Goal: Task Accomplishment & Management: Manage account settings

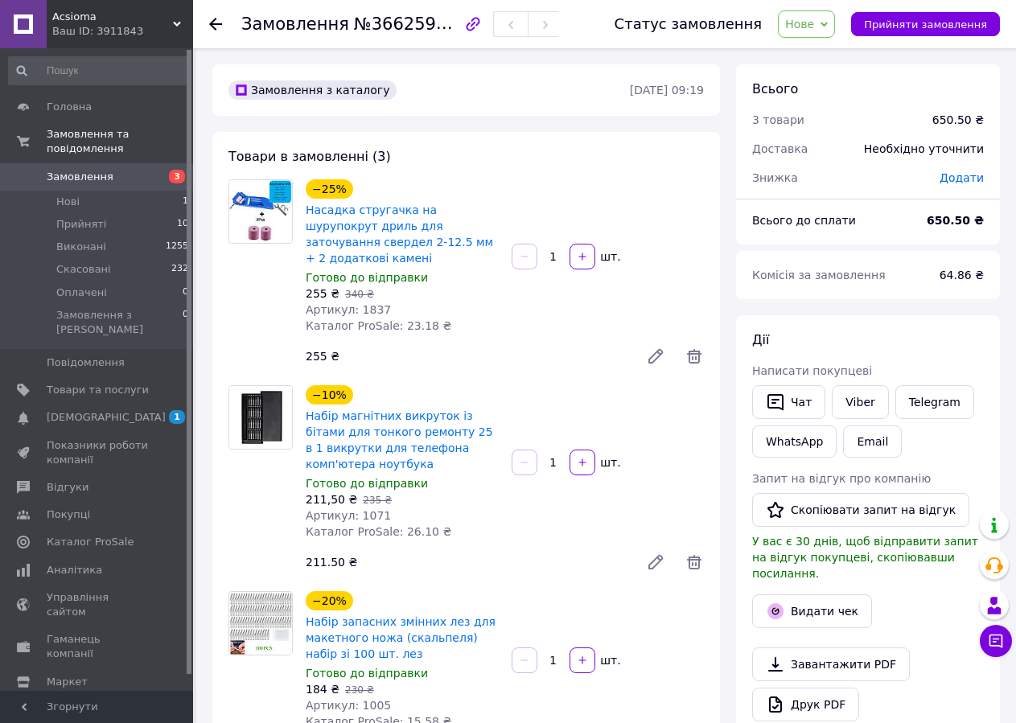
click at [82, 170] on span "Замовлення" at bounding box center [80, 177] width 67 height 14
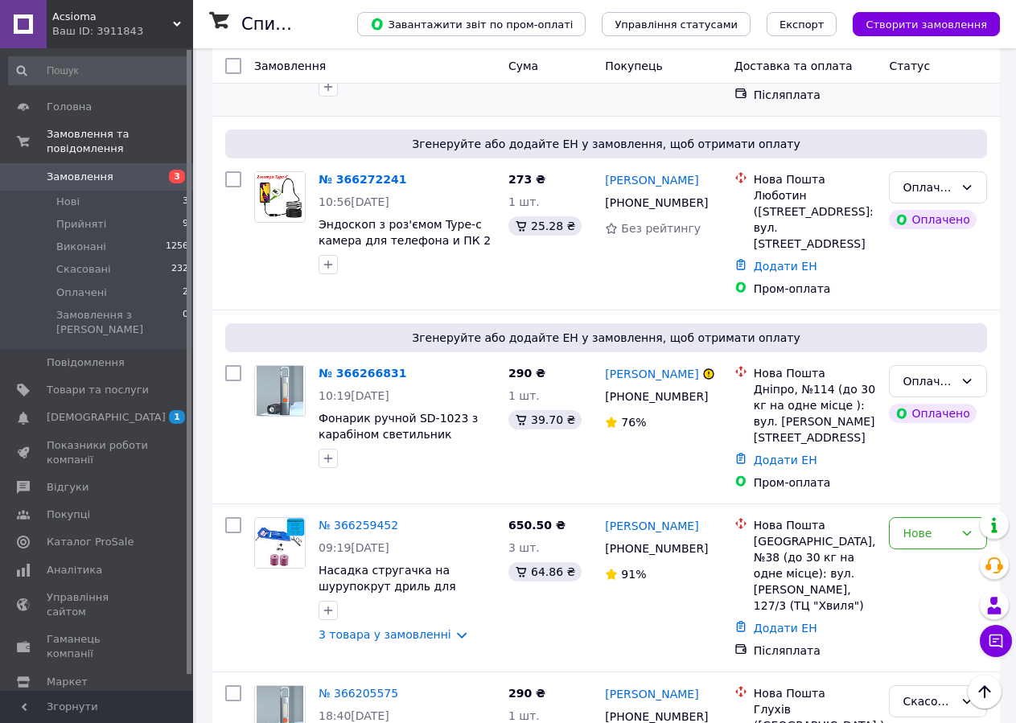
scroll to position [563, 0]
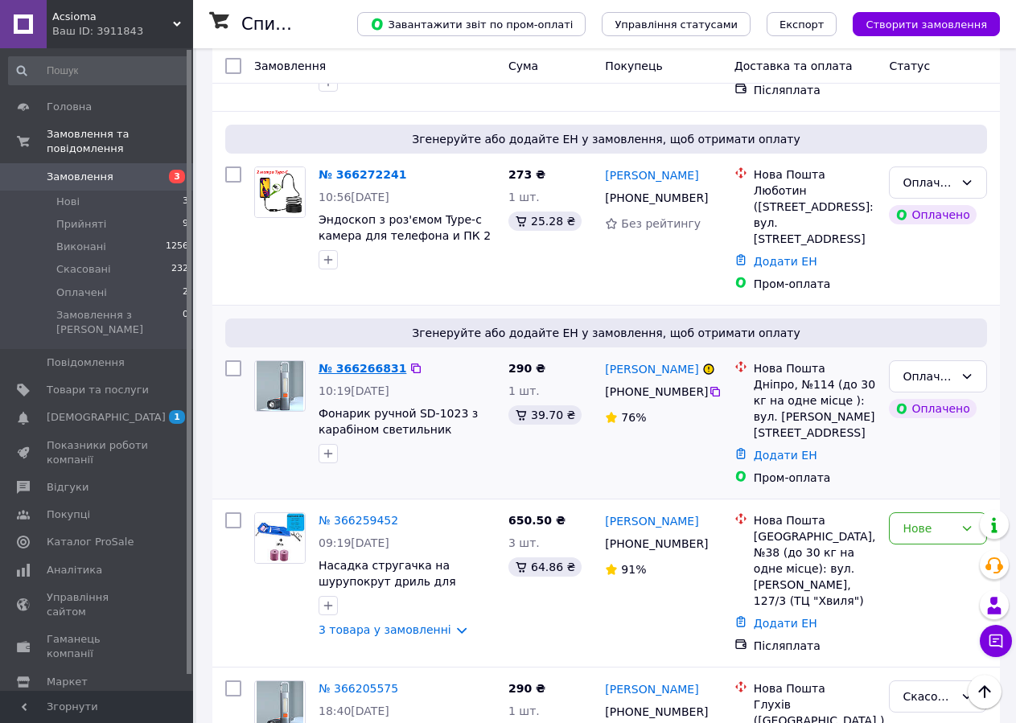
click at [369, 362] on link "№ 366266831" at bounding box center [363, 368] width 88 height 13
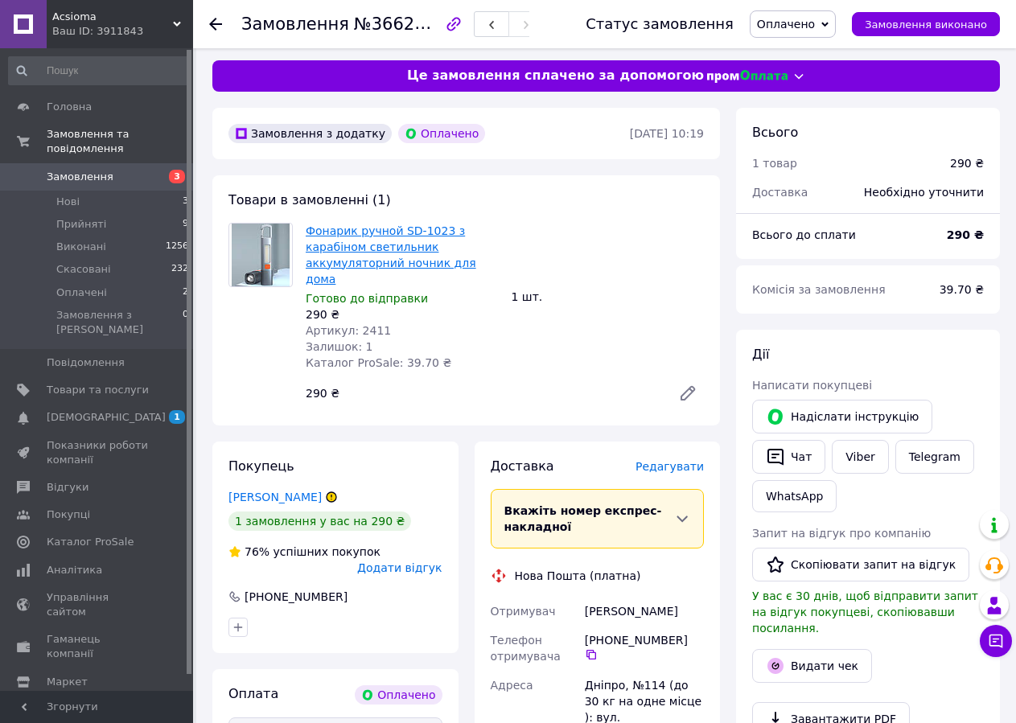
scroll to position [3, 0]
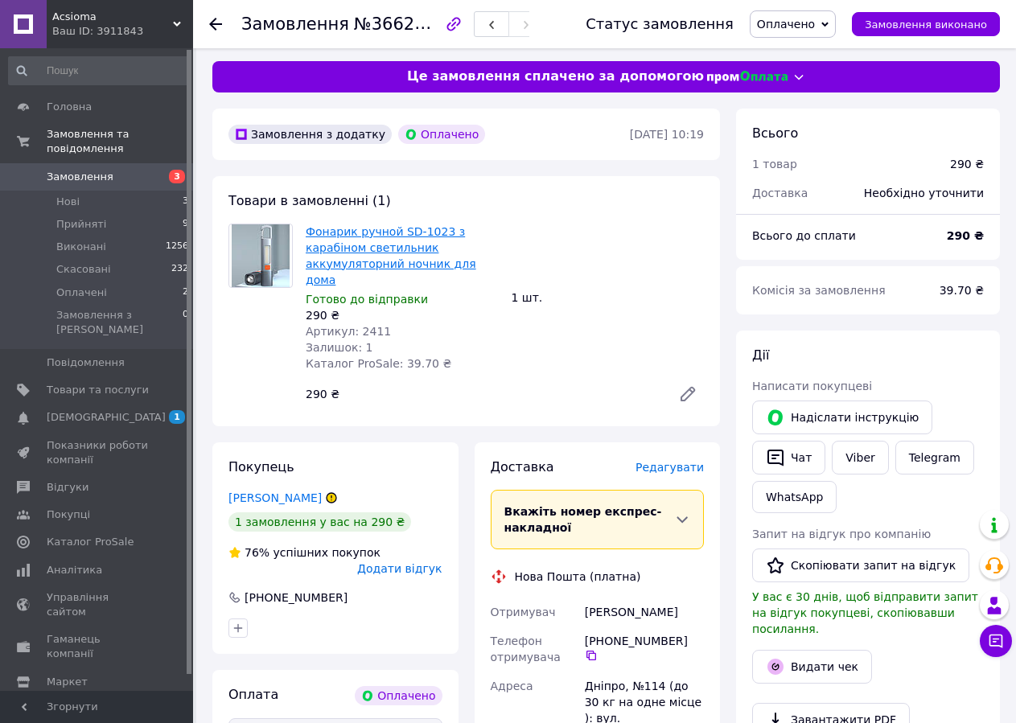
click at [368, 237] on link "Фонарик ручной SD-1023 з карабіном светильник аккумуляторний ночник для дома" at bounding box center [391, 255] width 171 height 61
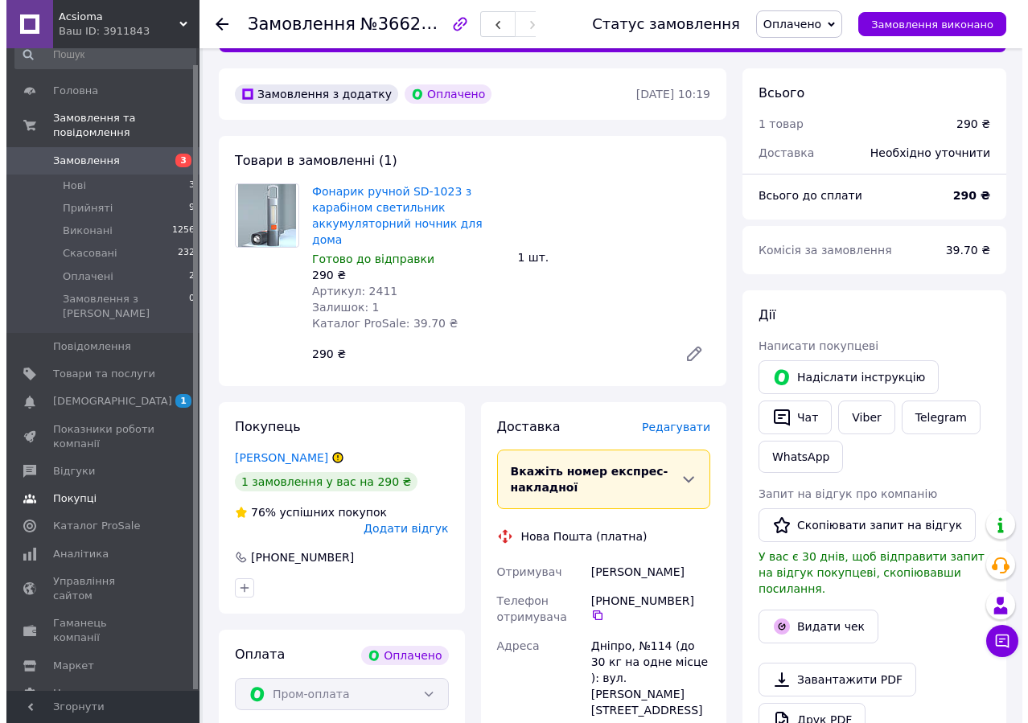
scroll to position [0, 0]
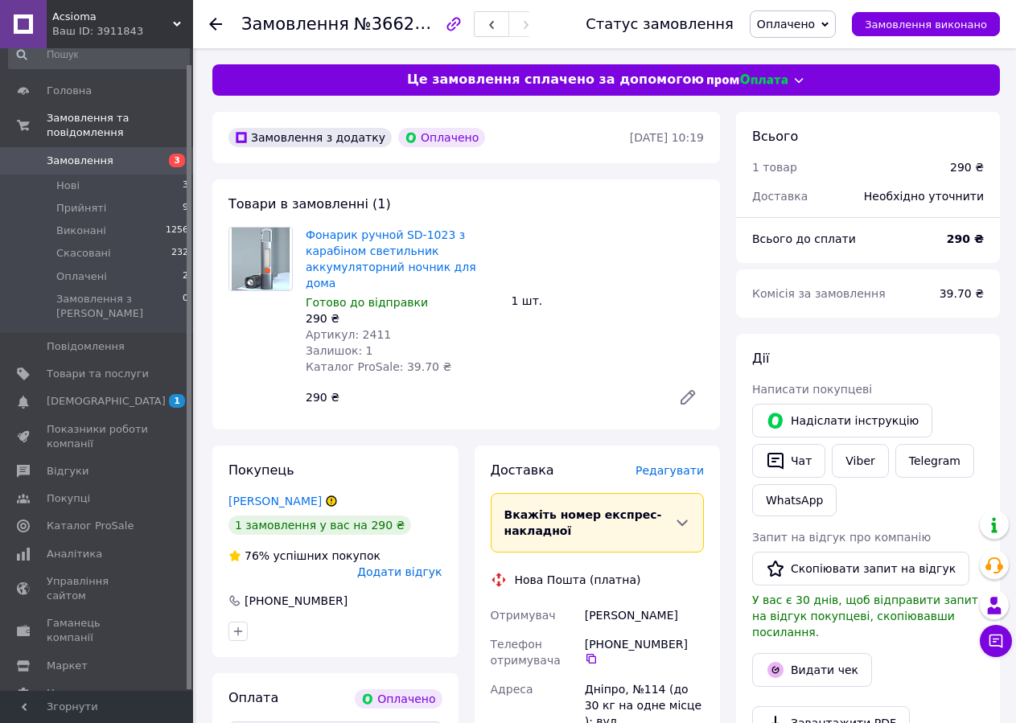
click at [70, 154] on span "Замовлення" at bounding box center [80, 161] width 67 height 14
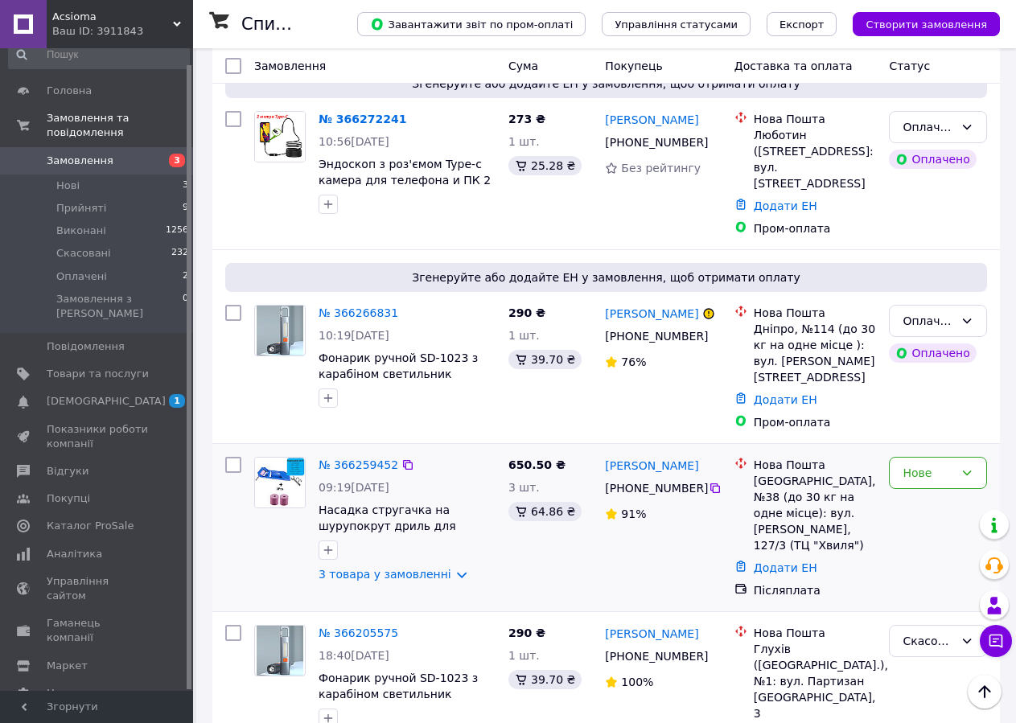
scroll to position [805, 0]
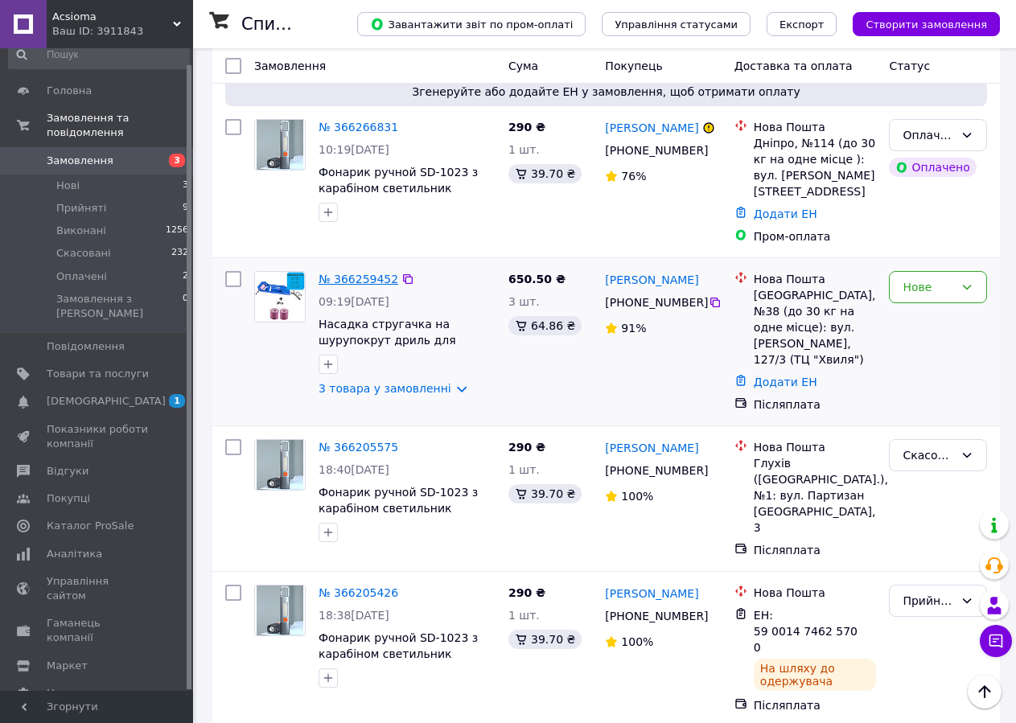
click at [349, 273] on link "№ 366259452" at bounding box center [359, 279] width 80 height 13
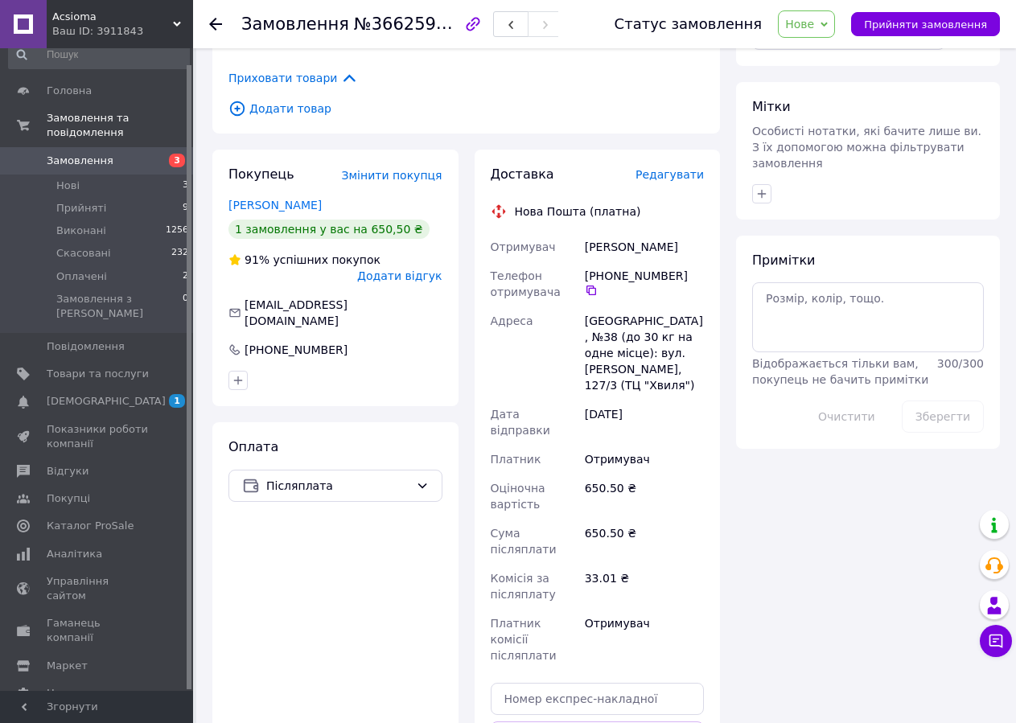
scroll to position [862, 0]
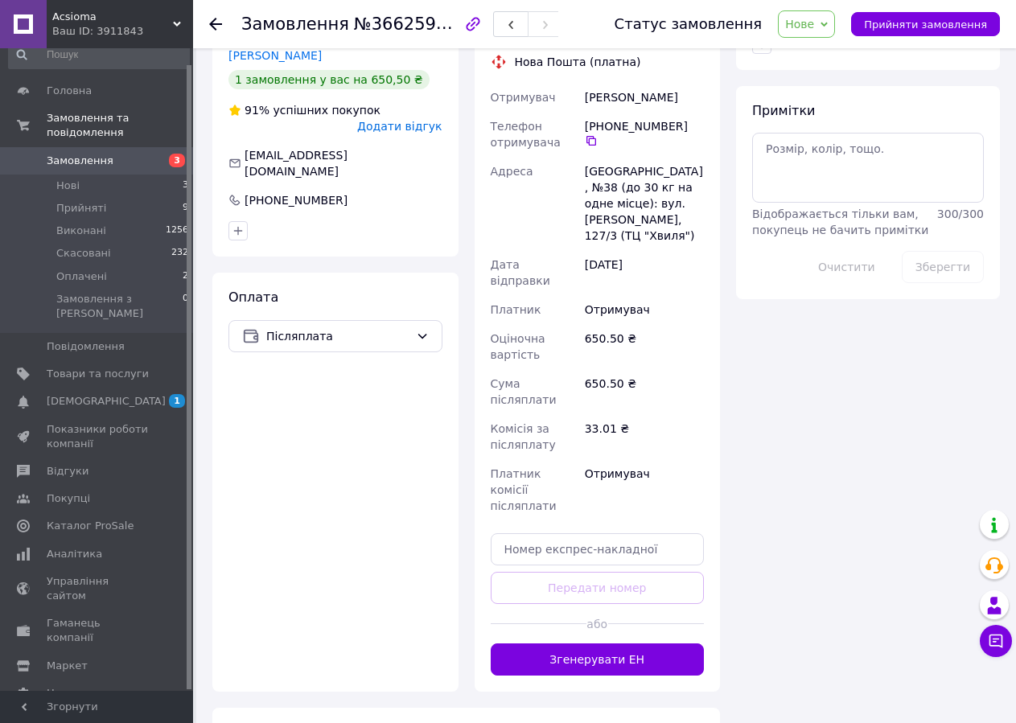
click at [84, 154] on span "Замовлення" at bounding box center [80, 161] width 67 height 14
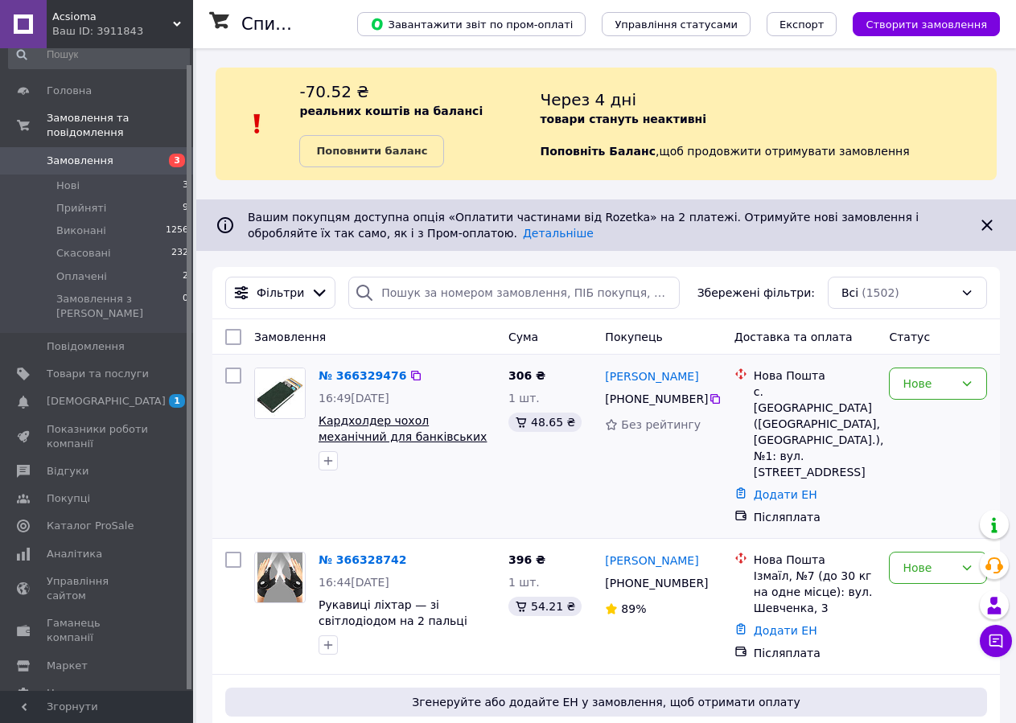
click at [366, 439] on span "Кардхолдер чохол механічний для банківських карток картхолдер металевий для кар…" at bounding box center [403, 444] width 168 height 61
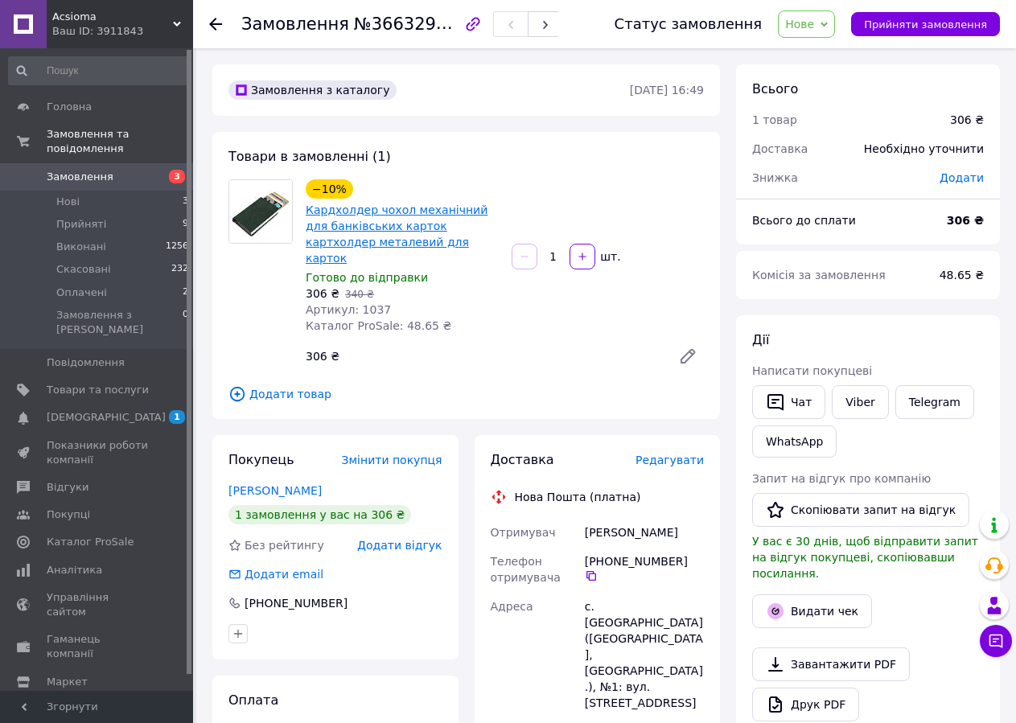
drag, startPoint x: 0, startPoint y: 0, endPoint x: 428, endPoint y: 215, distance: 479.0
click at [427, 215] on link "Кардхолдер чохол механічний для банківських карток картхолдер металевий для кар…" at bounding box center [397, 234] width 182 height 61
click at [97, 170] on span "Замовлення" at bounding box center [80, 177] width 67 height 14
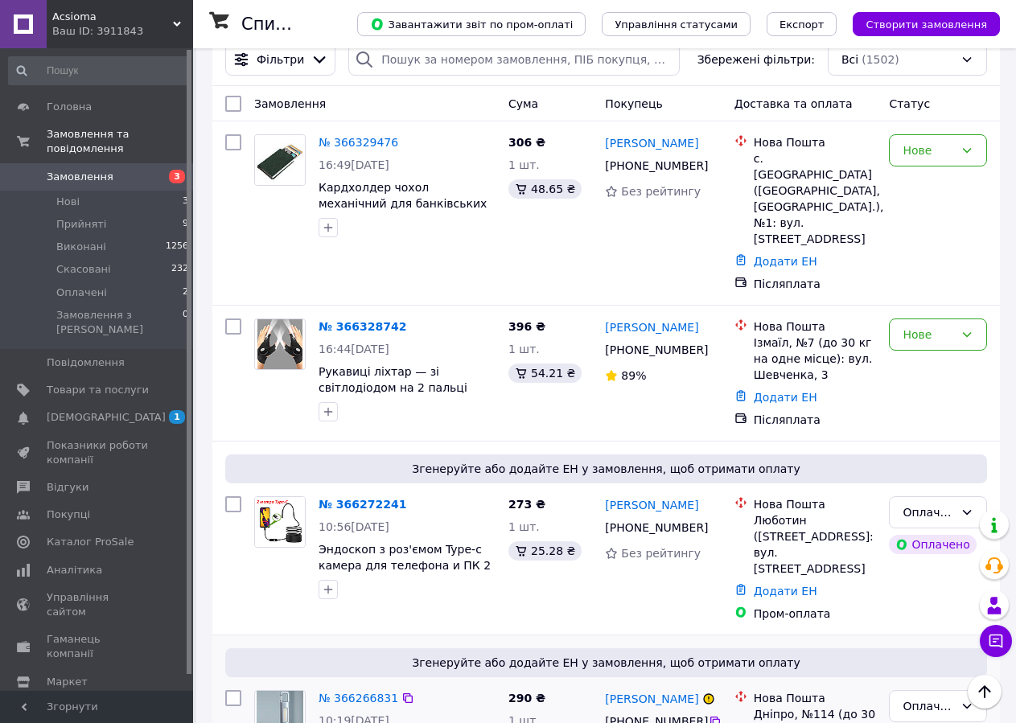
scroll to position [402, 0]
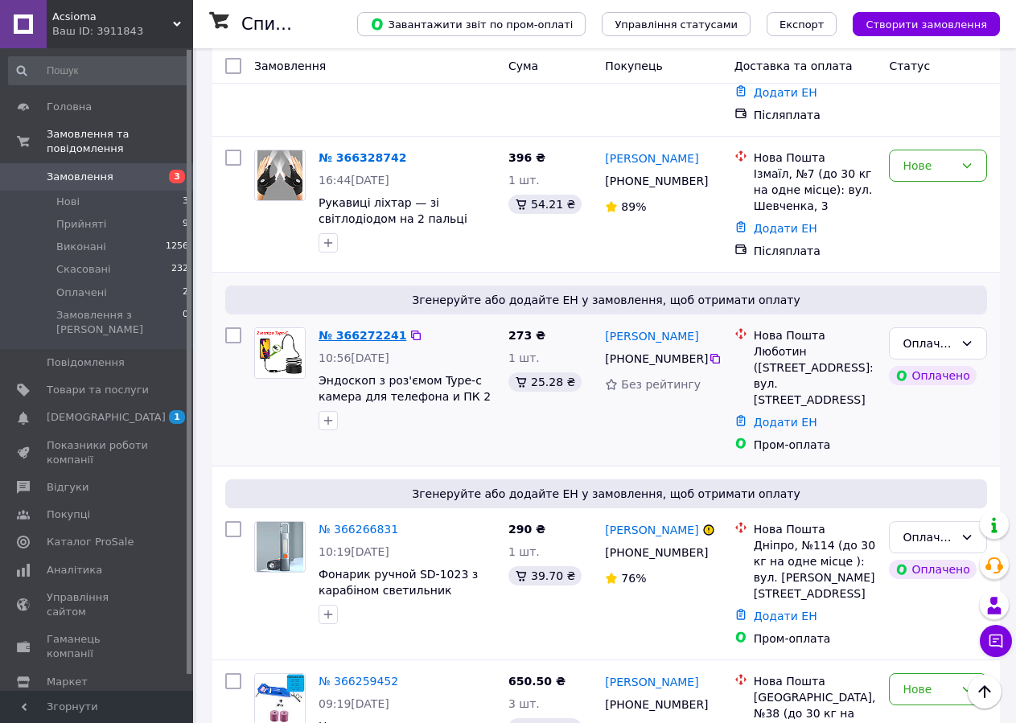
click at [352, 329] on link "№ 366272241" at bounding box center [363, 335] width 88 height 13
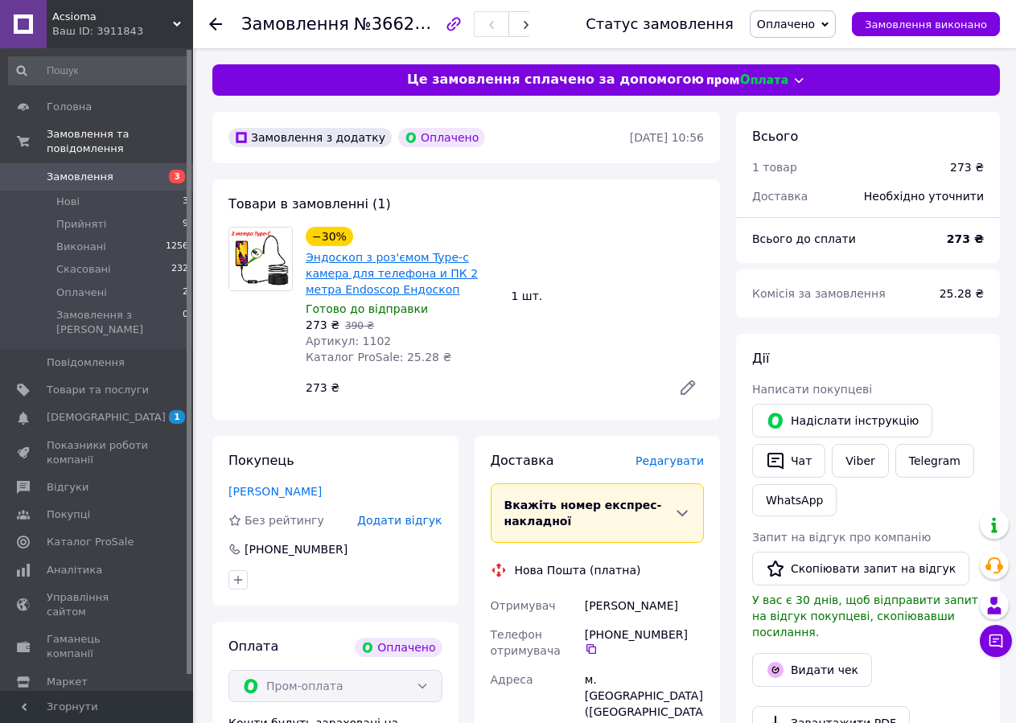
click at [364, 274] on link "Эндоскоп з роз'ємом Type-c камера для телефона и ПК 2 метра Endoscop Ендоскоп" at bounding box center [392, 273] width 172 height 45
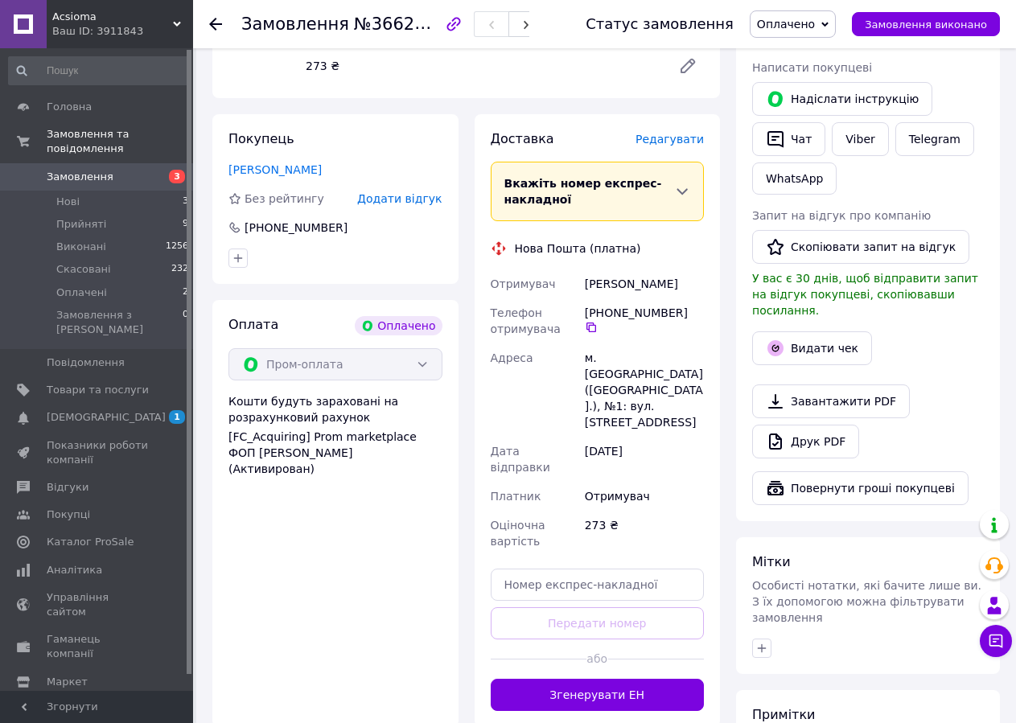
click at [60, 170] on span "Замовлення" at bounding box center [80, 177] width 67 height 14
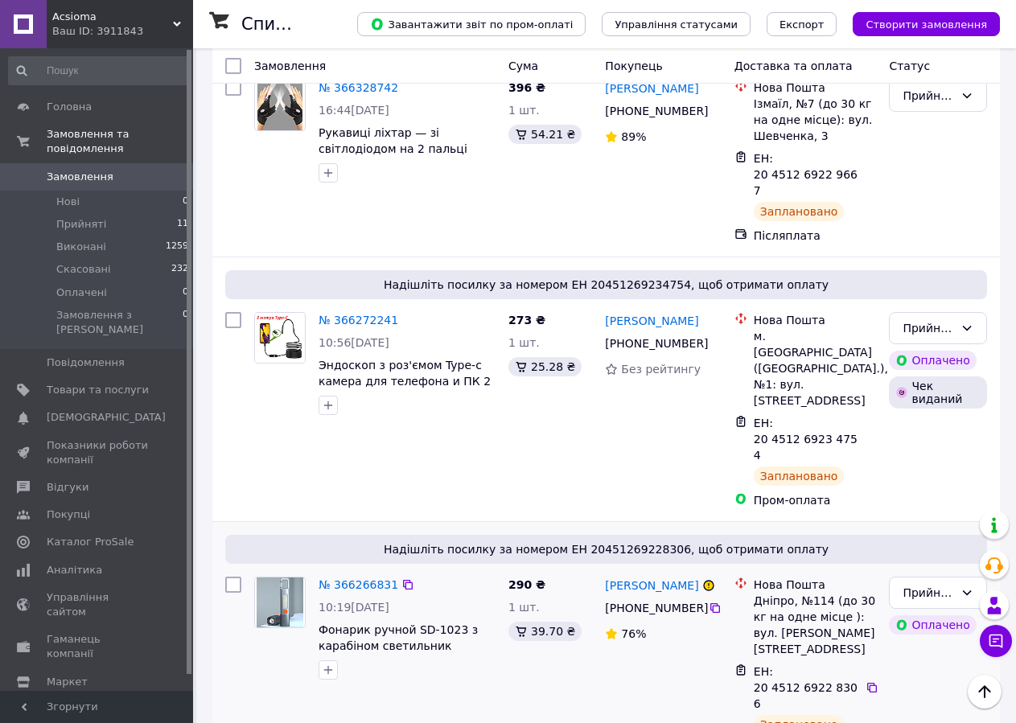
scroll to position [563, 0]
